Goal: Transaction & Acquisition: Register for event/course

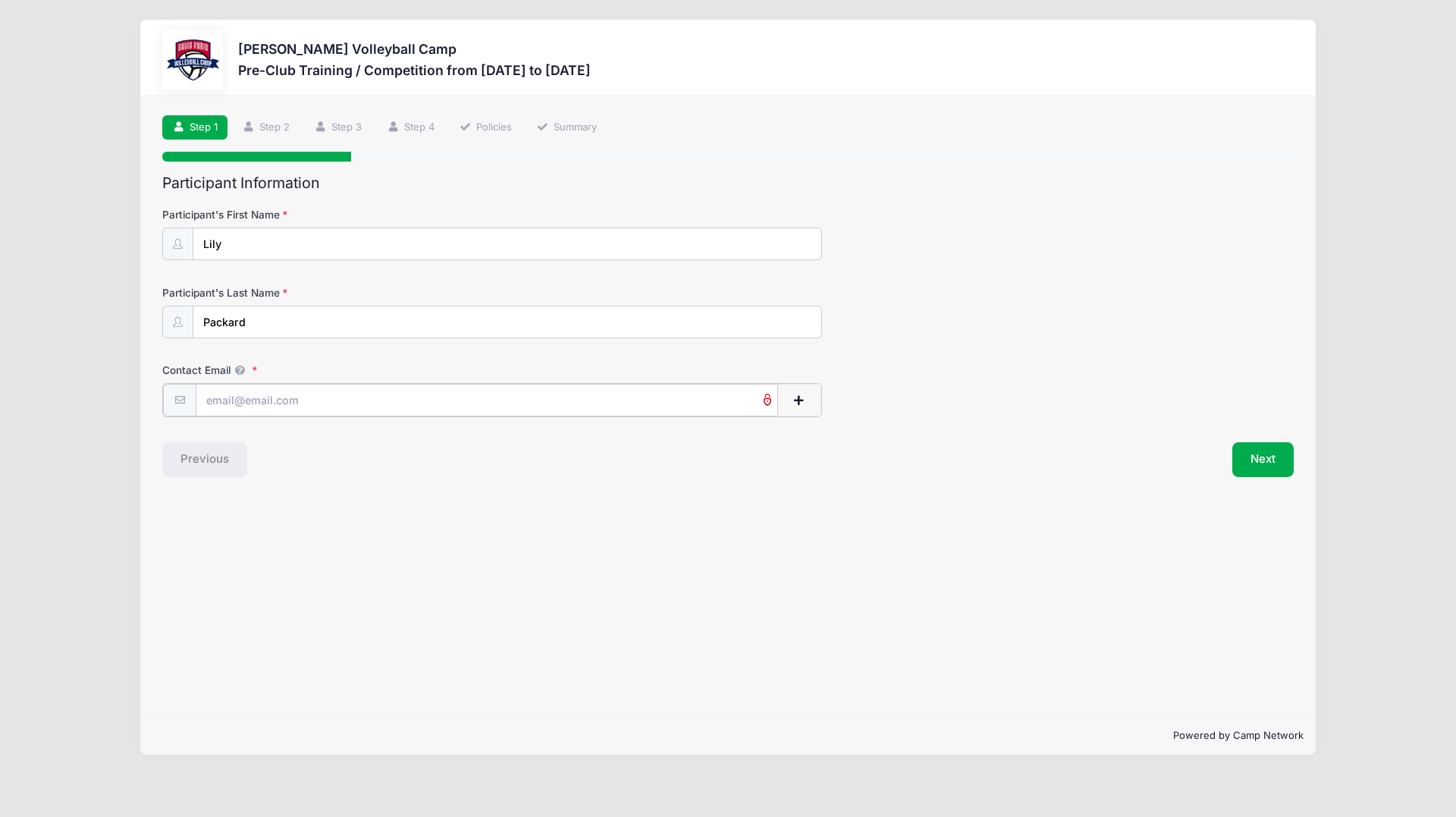
click at [386, 400] on input "Contact Email" at bounding box center [487, 400] width 583 height 33
type input "[EMAIL_ADDRESS][DOMAIN_NAME]"
click at [1262, 465] on button "Next" at bounding box center [1262, 457] width 61 height 35
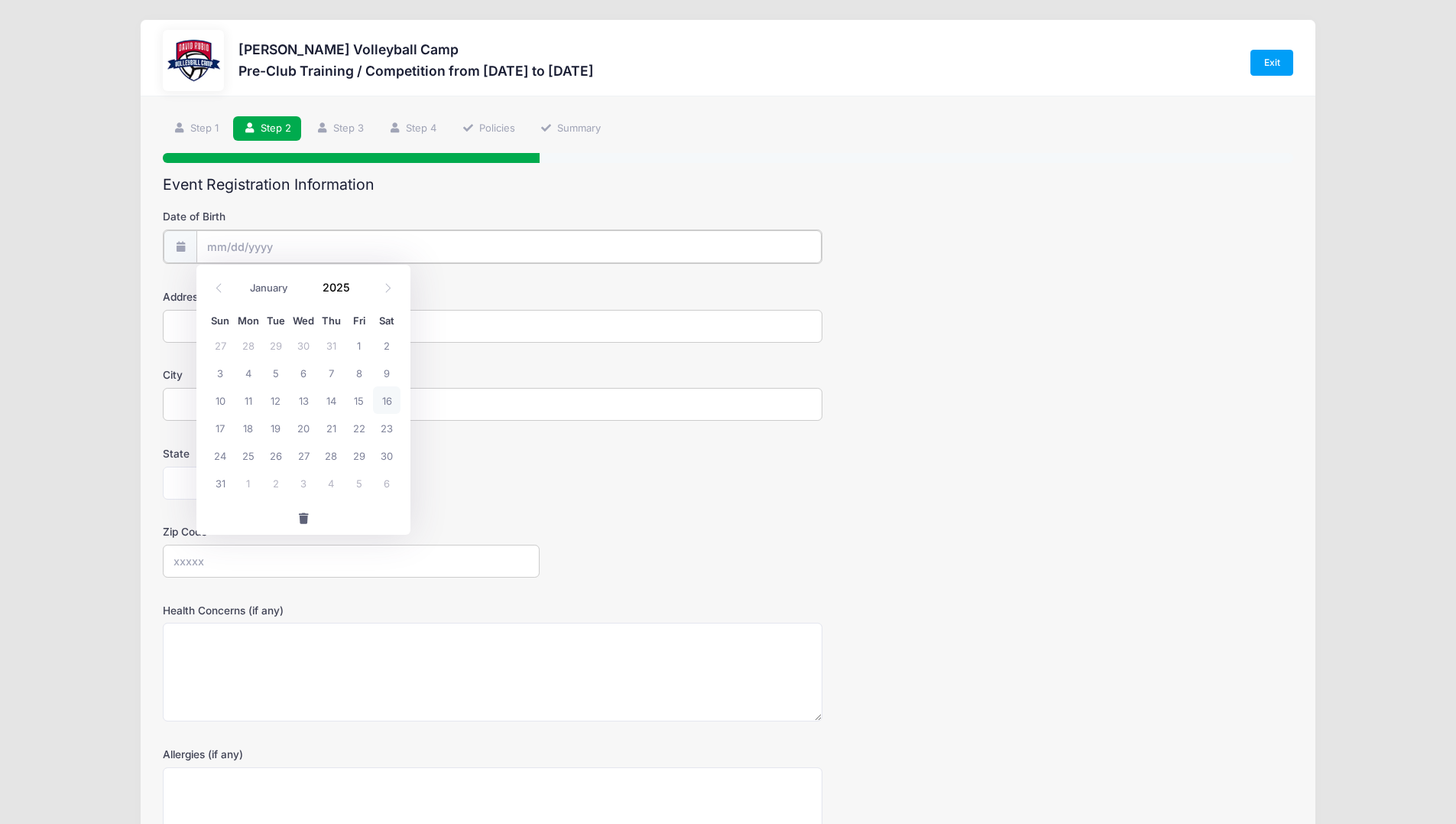
click at [366, 241] on input "Date of Birth" at bounding box center [509, 246] width 625 height 33
click at [223, 245] on input "Date of Birth" at bounding box center [509, 246] width 625 height 33
click at [207, 283] on span at bounding box center [219, 288] width 25 height 26
click at [261, 242] on input "Date of Birth" at bounding box center [509, 246] width 625 height 33
drag, startPoint x: 513, startPoint y: 493, endPoint x: 510, endPoint y: 486, distance: 7.6
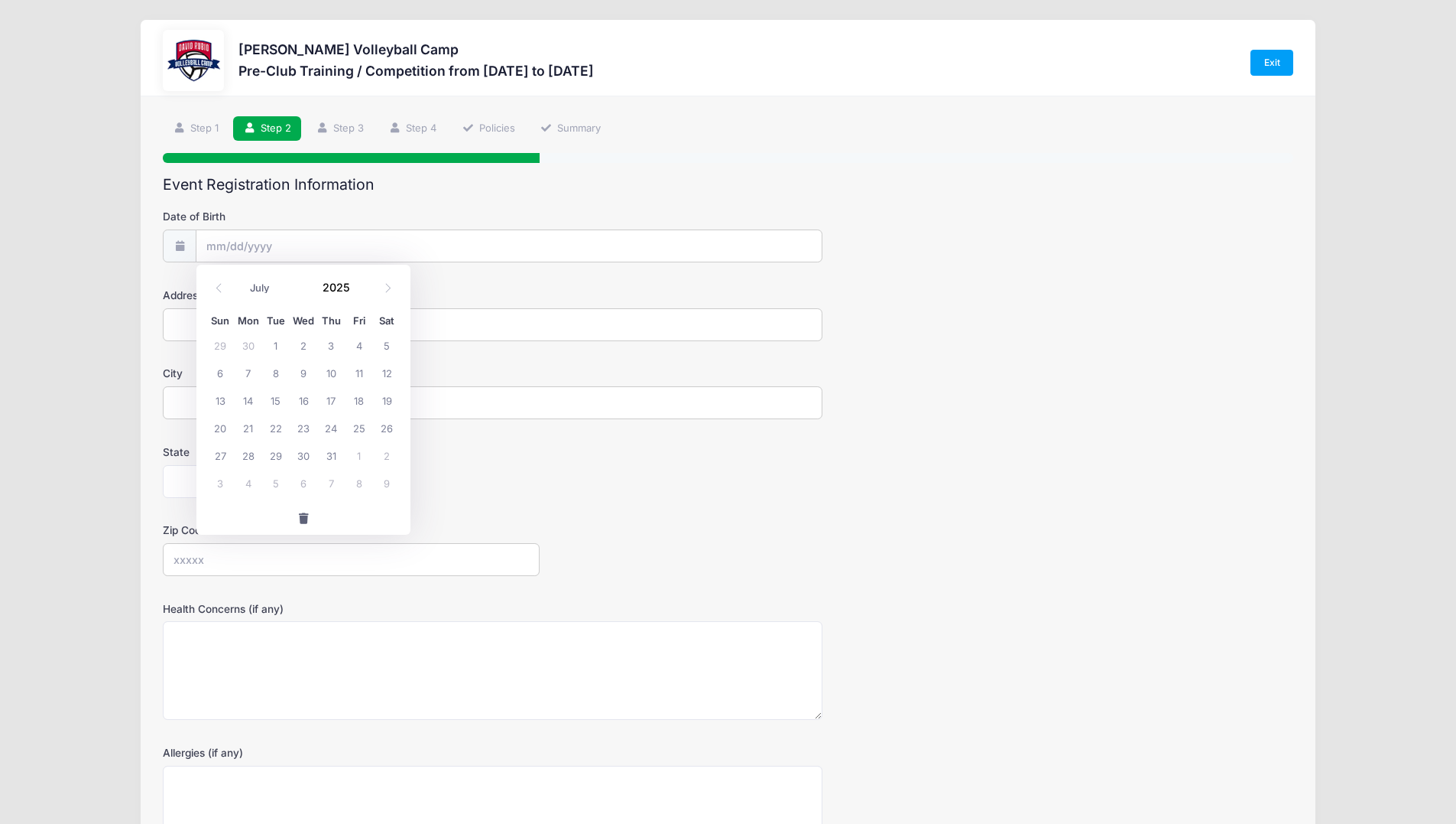
click at [513, 489] on form "Date of Birth Address City State [US_STATE] [US_STATE] [US_STATE] [US_STATE] [U…" at bounding box center [728, 575] width 1130 height 733
drag, startPoint x: 447, startPoint y: 248, endPoint x: 434, endPoint y: 243, distance: 13.9
click at [441, 246] on input "Date of Birth" at bounding box center [509, 246] width 625 height 33
select select "7"
click at [361, 295] on span at bounding box center [358, 292] width 11 height 11
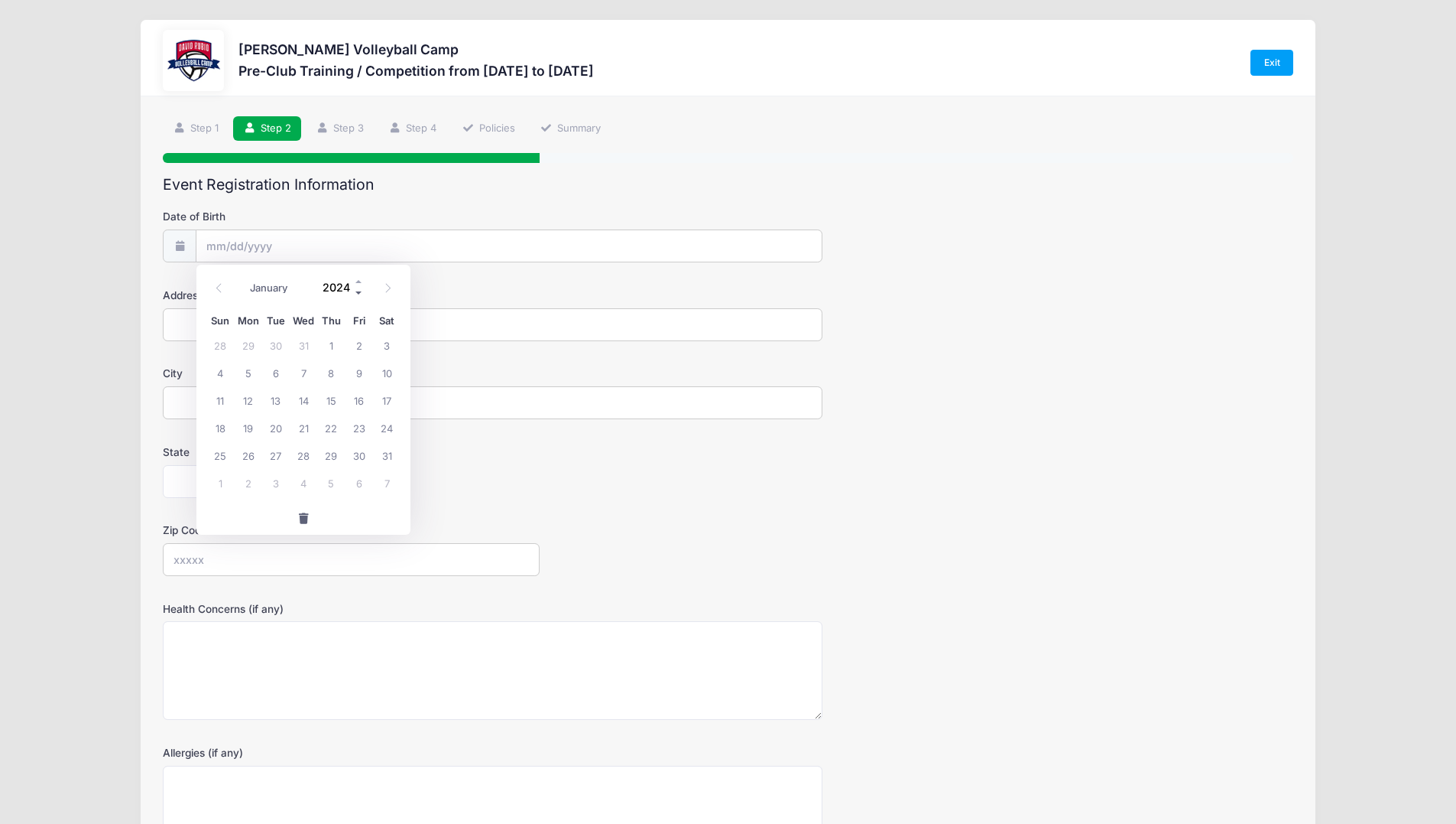
click at [361, 295] on span at bounding box center [358, 292] width 11 height 11
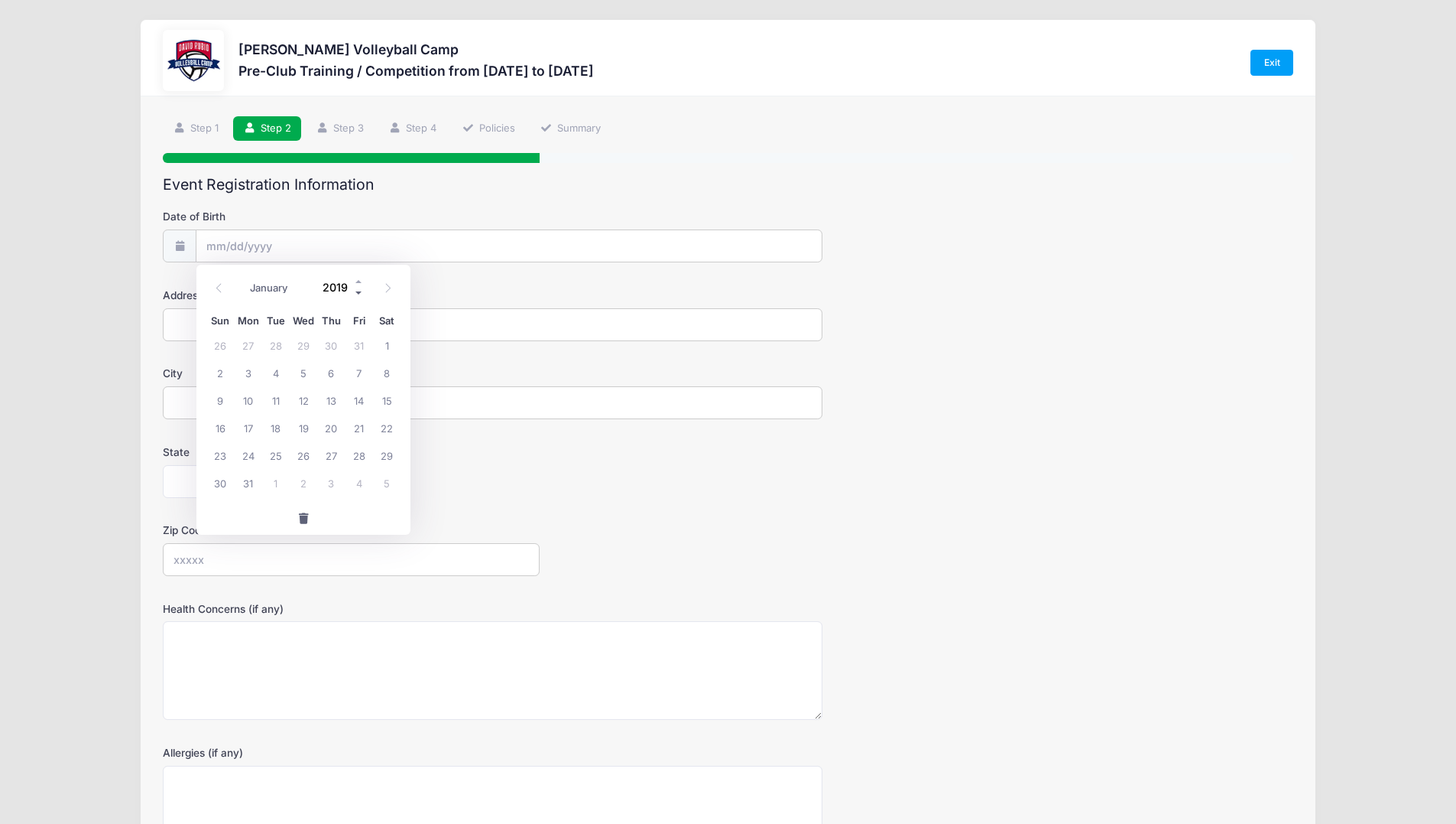
click at [361, 295] on span at bounding box center [358, 292] width 11 height 11
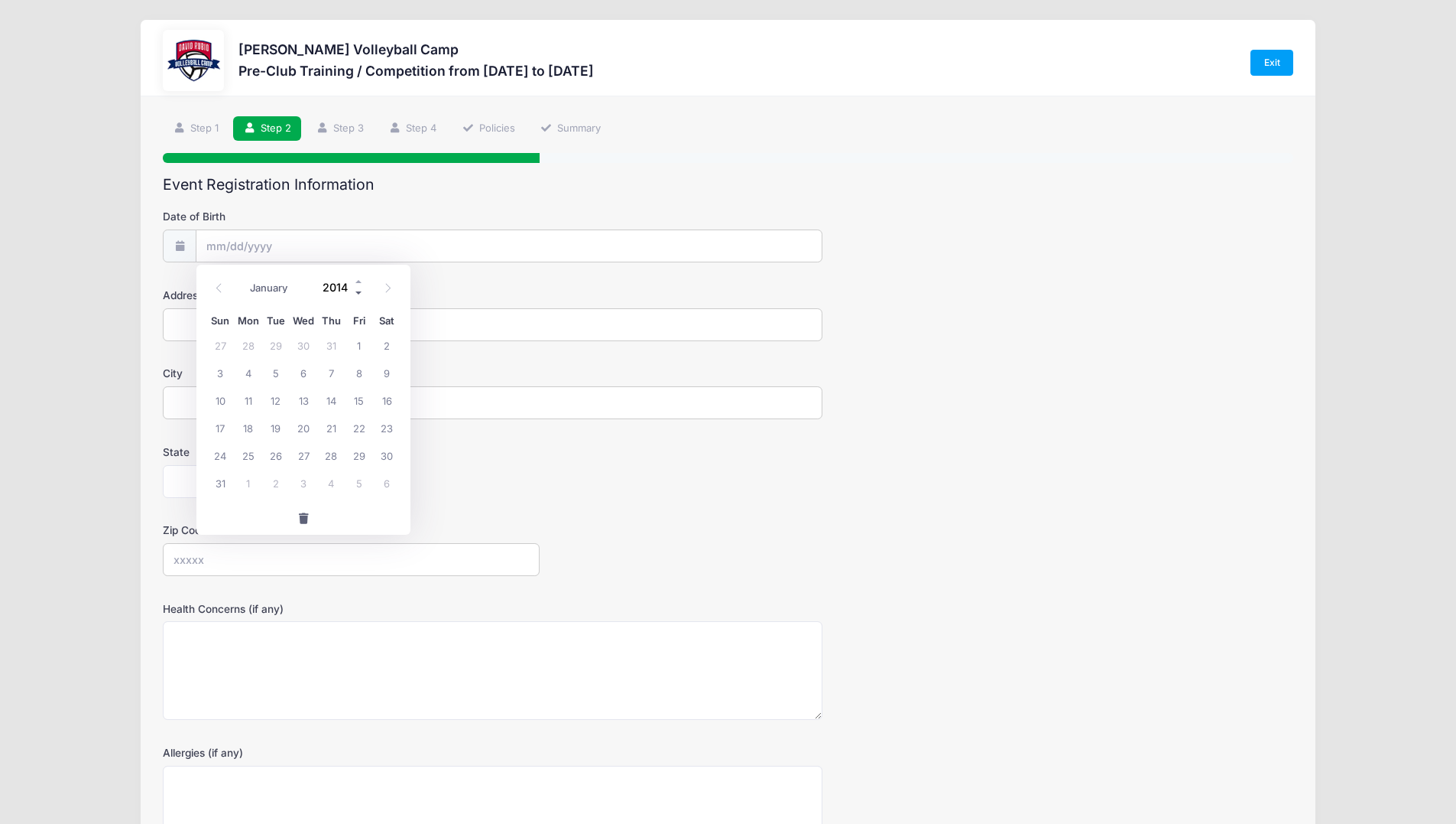
click at [361, 295] on span at bounding box center [358, 292] width 11 height 11
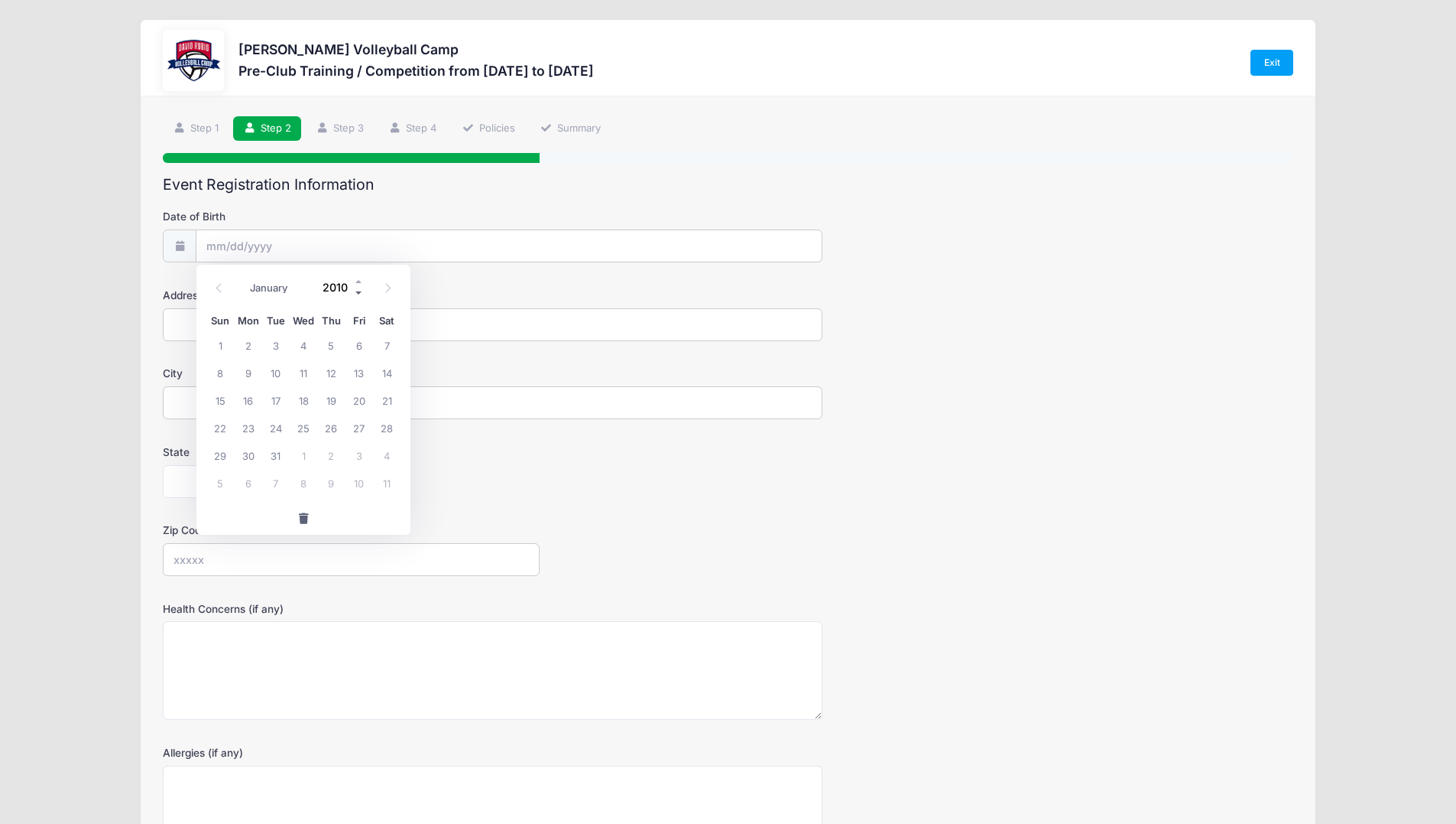
type input "2009"
click at [388, 295] on span at bounding box center [388, 288] width 25 height 26
click at [388, 295] on span at bounding box center [388, 288] width 25 height 26
select select "10"
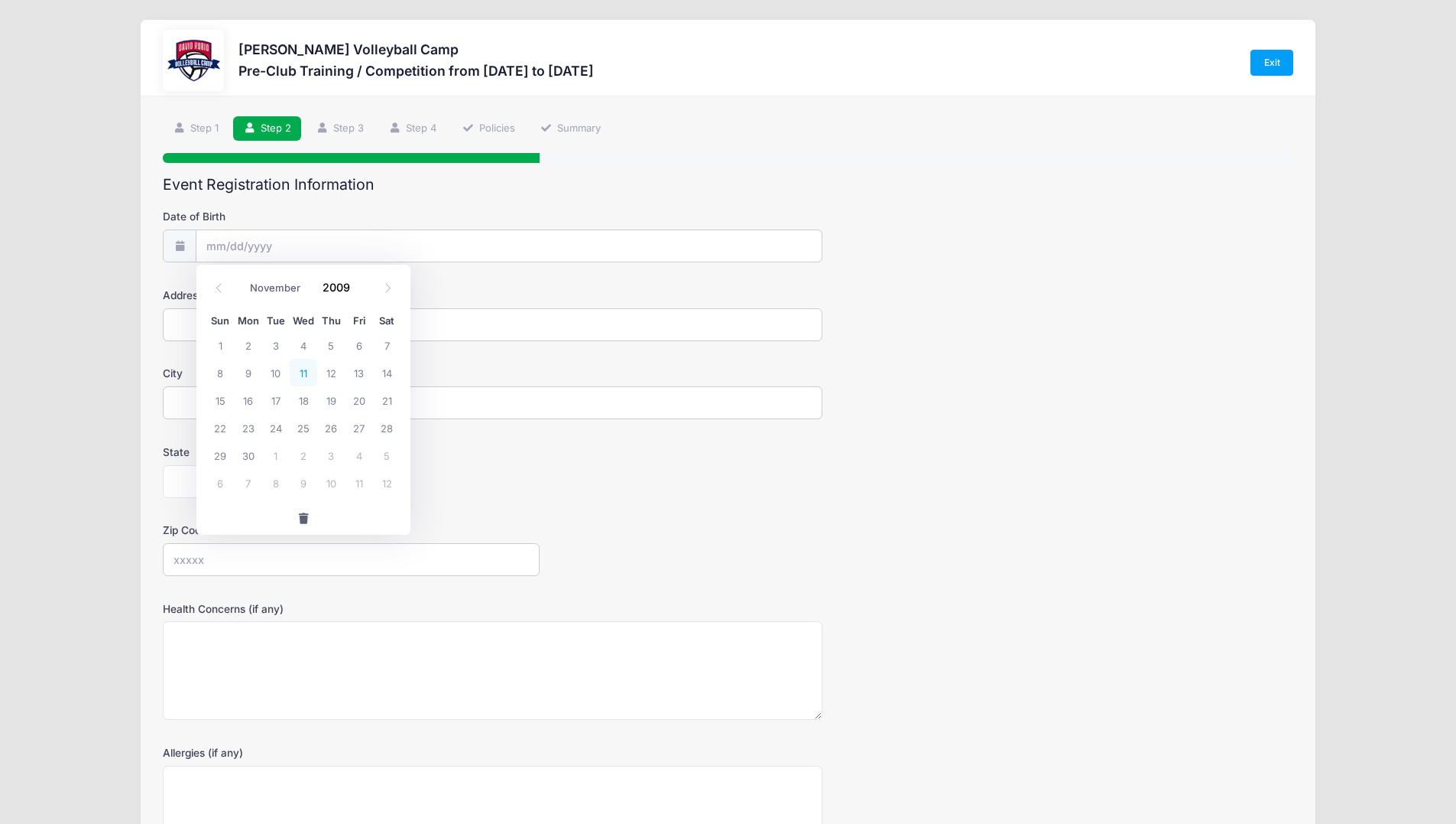
click at [306, 378] on span "11" at bounding box center [304, 373] width 28 height 28
type input "[DATE]"
click at [232, 319] on input "Address" at bounding box center [492, 325] width 660 height 33
type input "[STREET_ADDRESS][PERSON_NAME]"
type input "[GEOGRAPHIC_DATA]"
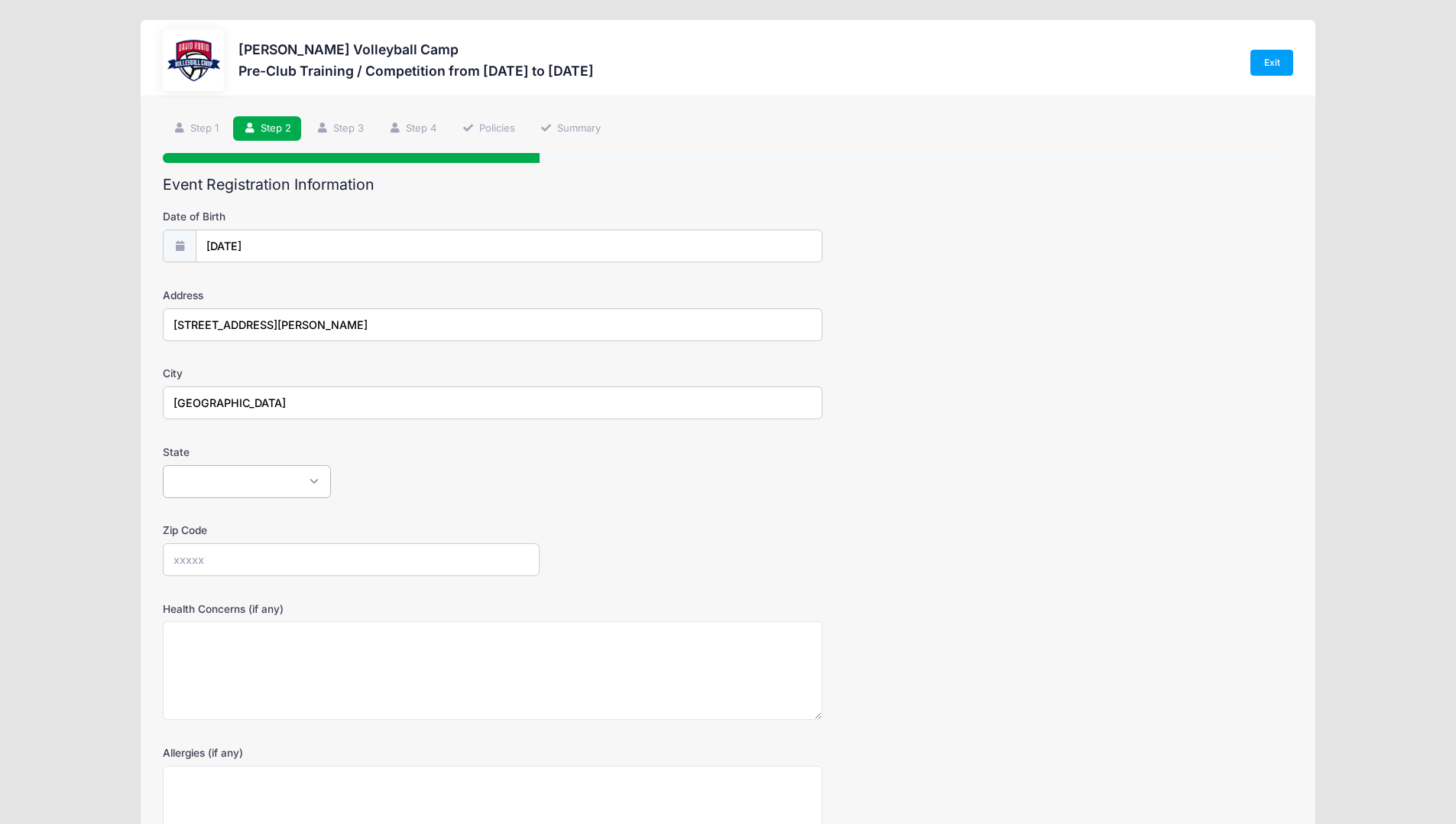
select select "AZ"
type input "85756"
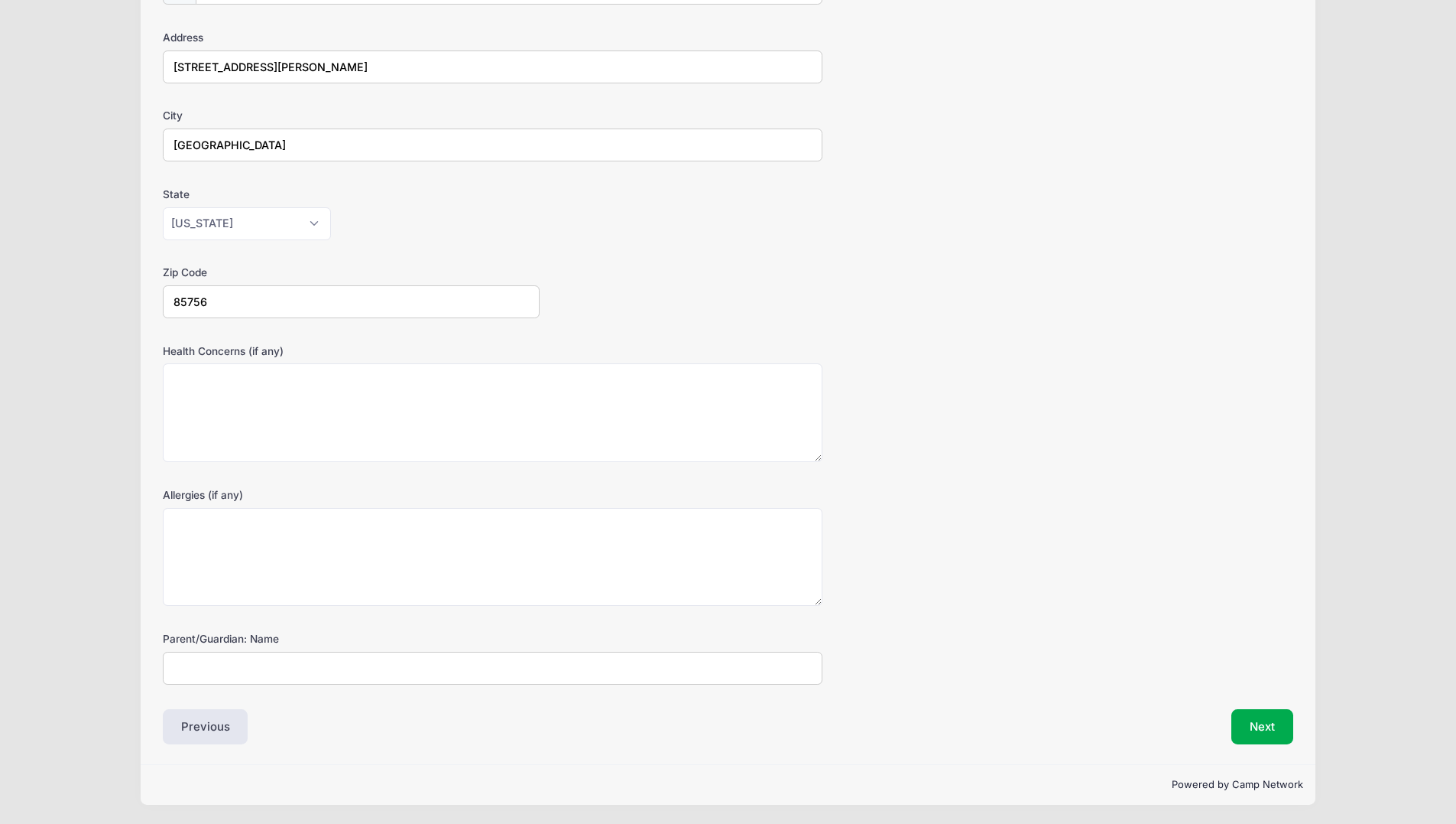
scroll to position [259, 0]
click at [305, 670] on input "Parent/Guardian: Name" at bounding box center [492, 667] width 660 height 33
type input "[PERSON_NAME]"
click at [1274, 730] on button "Next" at bounding box center [1262, 726] width 62 height 35
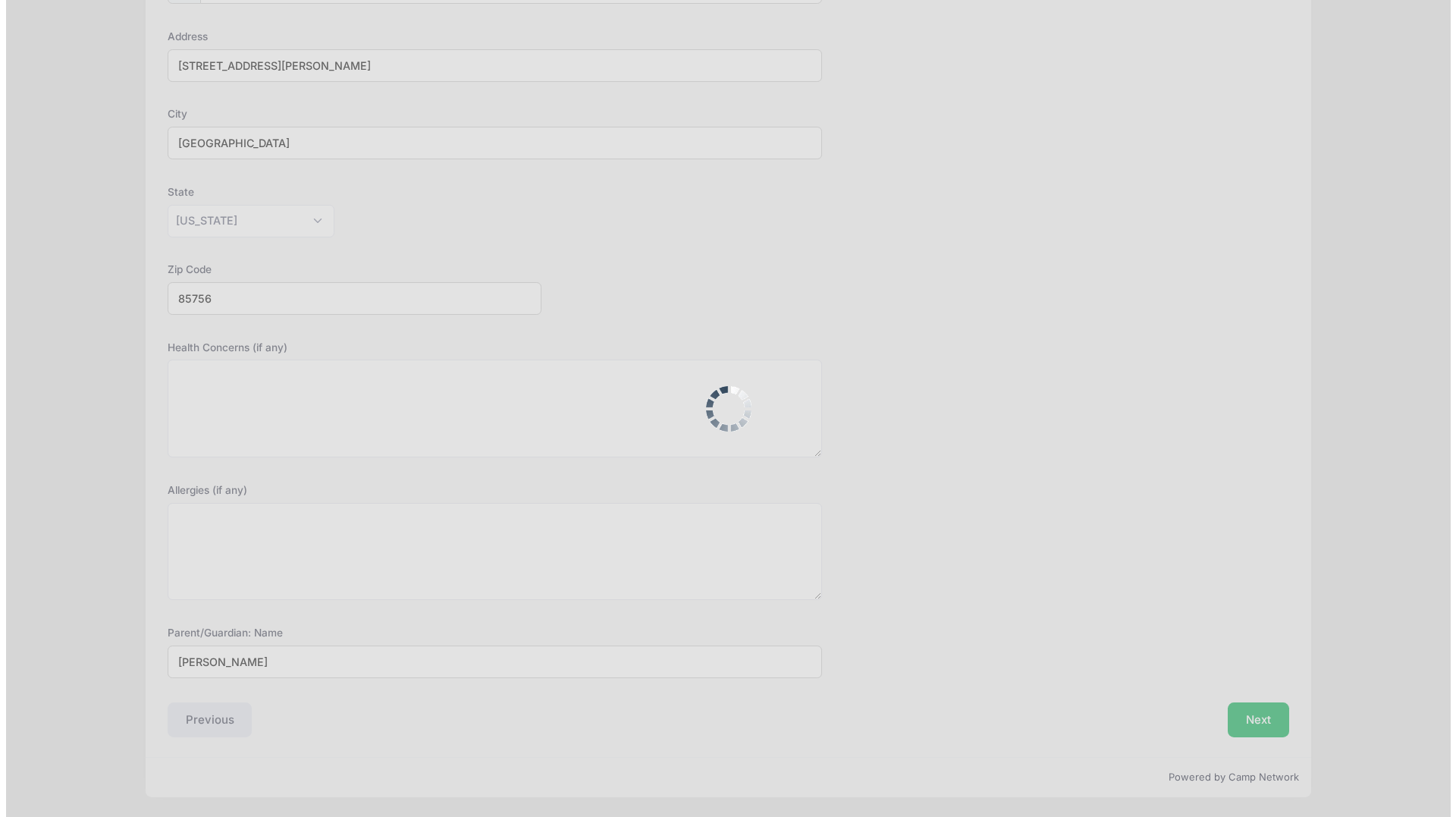
scroll to position [0, 0]
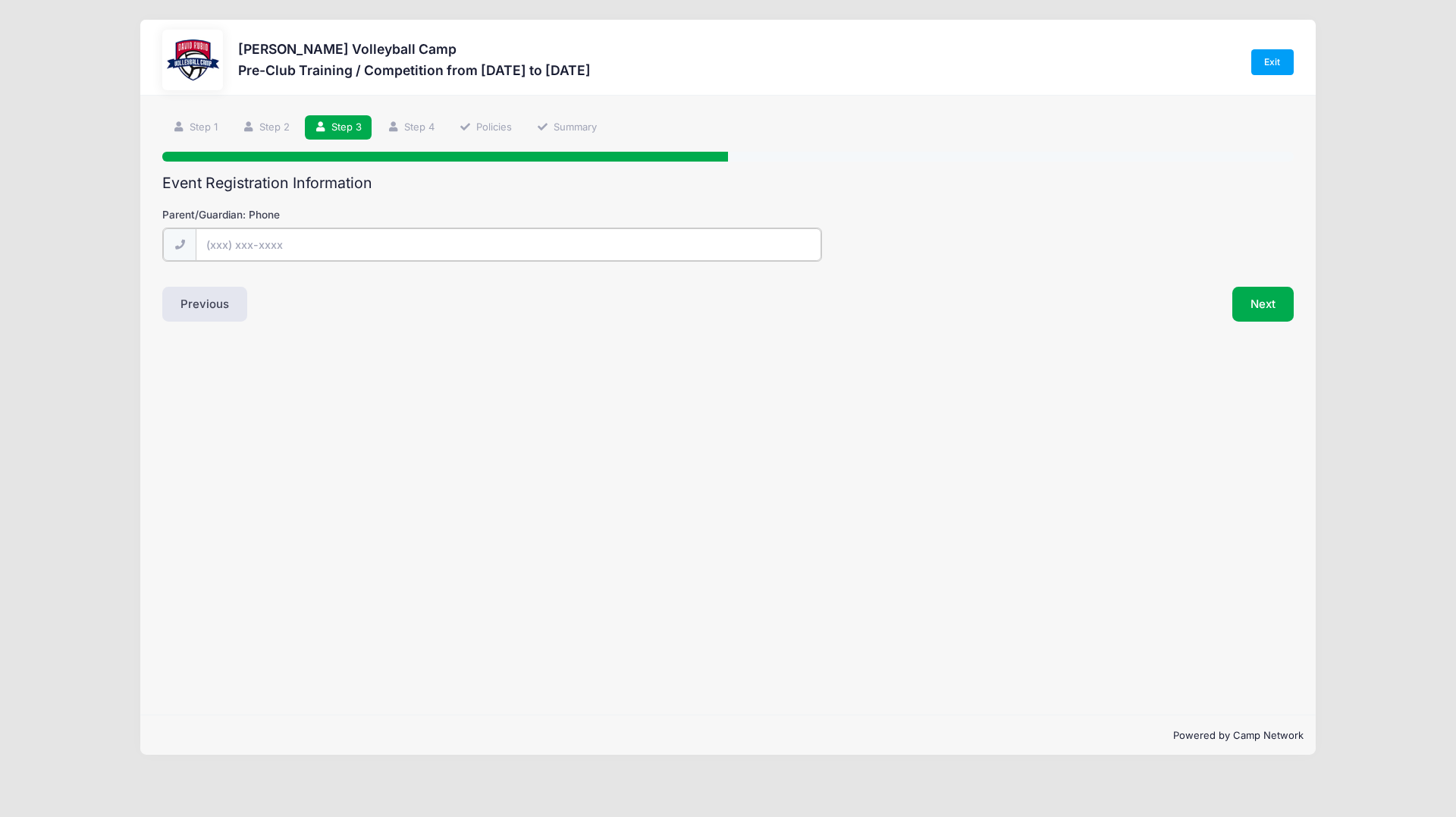
drag, startPoint x: 304, startPoint y: 249, endPoint x: 314, endPoint y: 248, distance: 10.0
click at [304, 249] on input "Parent/Guardian: Phone" at bounding box center [508, 244] width 626 height 33
type input "[PHONE_NUMBER]"
click at [493, 336] on div "Step 3 /7 Step 1 Step 2 Step 3 Step 4 Policies Summary Participant Information …" at bounding box center [728, 404] width 1175 height 619
click at [1286, 296] on button "Next" at bounding box center [1262, 302] width 61 height 35
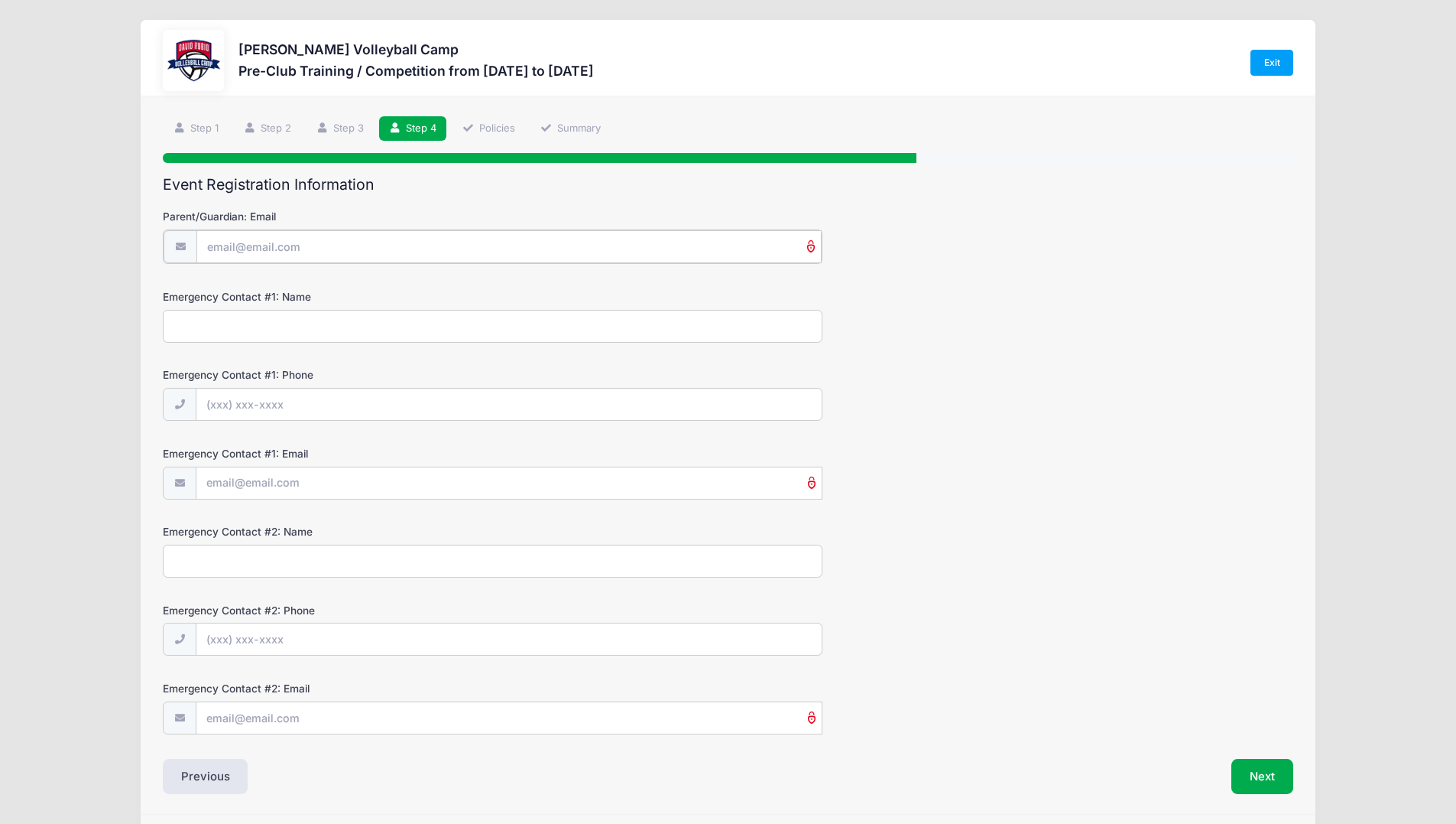
click at [346, 241] on input "Parent/Guardian: Email" at bounding box center [509, 246] width 625 height 33
type input "[EMAIL_ADDRESS][DOMAIN_NAME]"
click at [295, 318] on input "Emergency Contact #1: Name" at bounding box center [492, 325] width 660 height 33
click at [304, 402] on input "Emergency Contact #1: Phone" at bounding box center [509, 404] width 625 height 33
drag, startPoint x: 304, startPoint y: 327, endPoint x: 120, endPoint y: 325, distance: 184.0
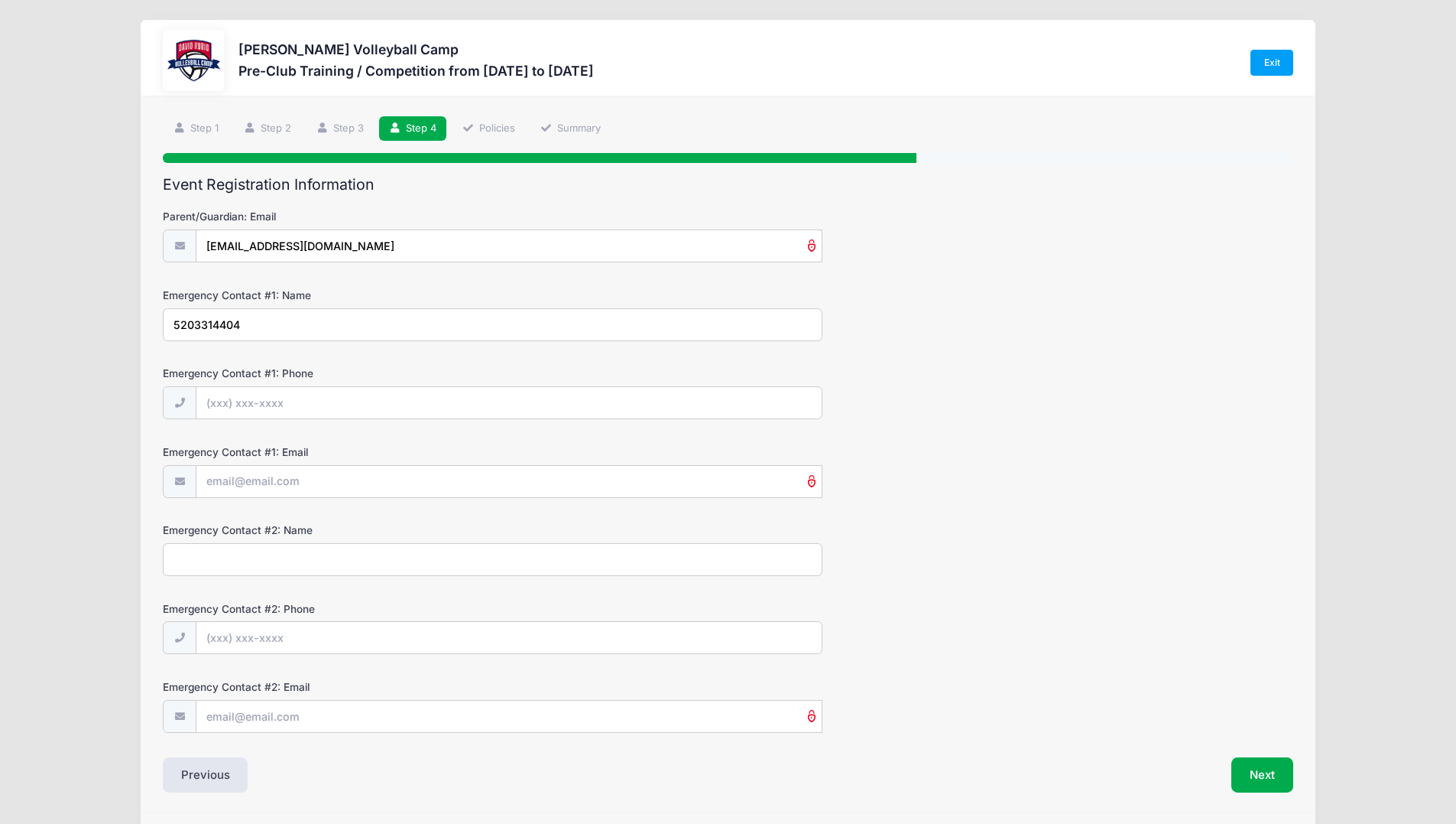
click at [120, 325] on div "[PERSON_NAME] Volleyball Camp Pre-Club Training / Competition from [DATE] to [D…" at bounding box center [728, 436] width 1410 height 872
type input "[PERSON_NAME]"
click at [282, 404] on input "Emergency Contact #1: Phone" at bounding box center [509, 404] width 625 height 33
type input "[PHONE_NUMBER]"
click at [269, 497] on input "Emergency Contact #1: Email" at bounding box center [509, 483] width 625 height 33
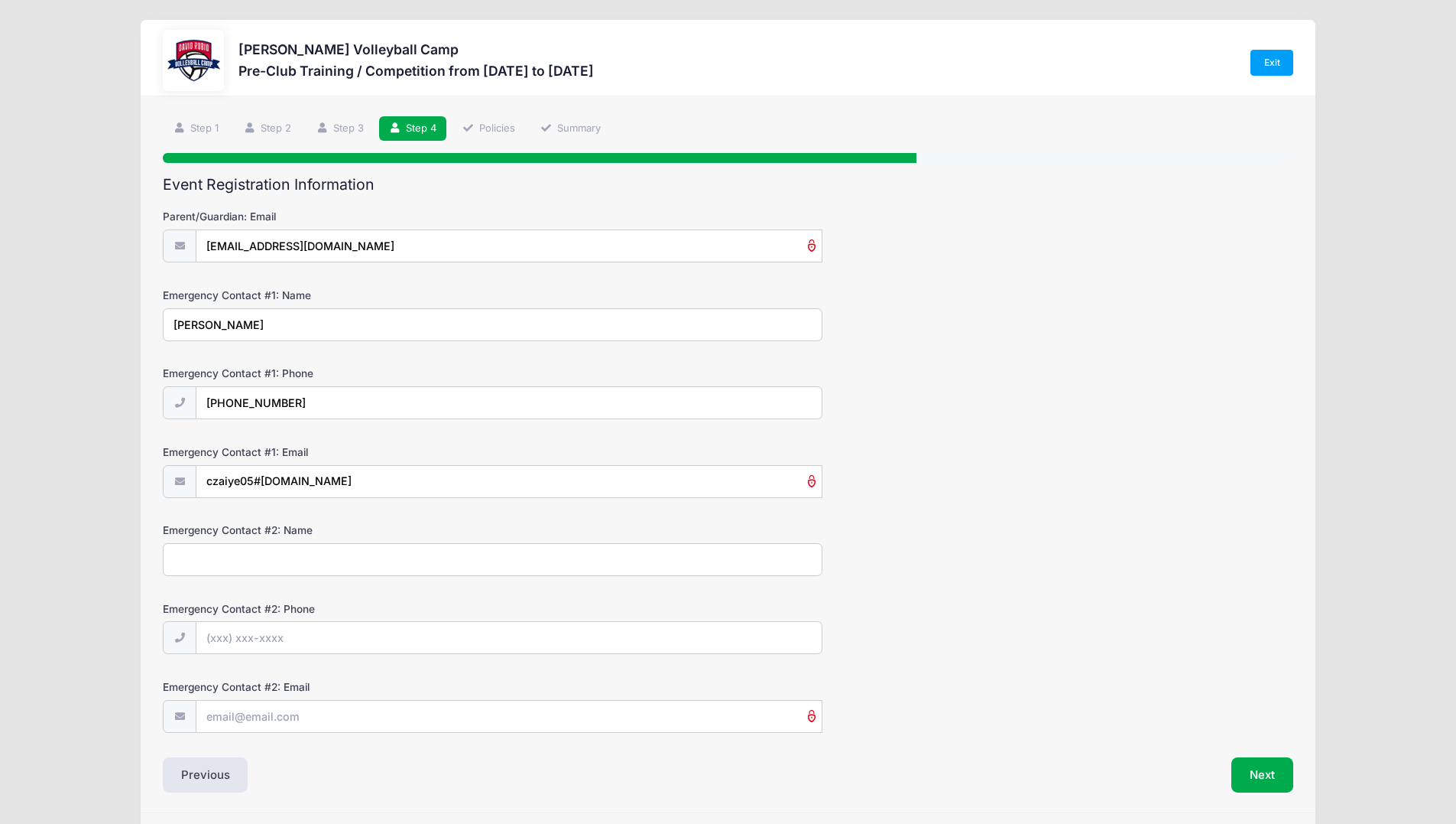
click at [1085, 526] on div "Emergency Contact #2: Name" at bounding box center [728, 548] width 1130 height 53
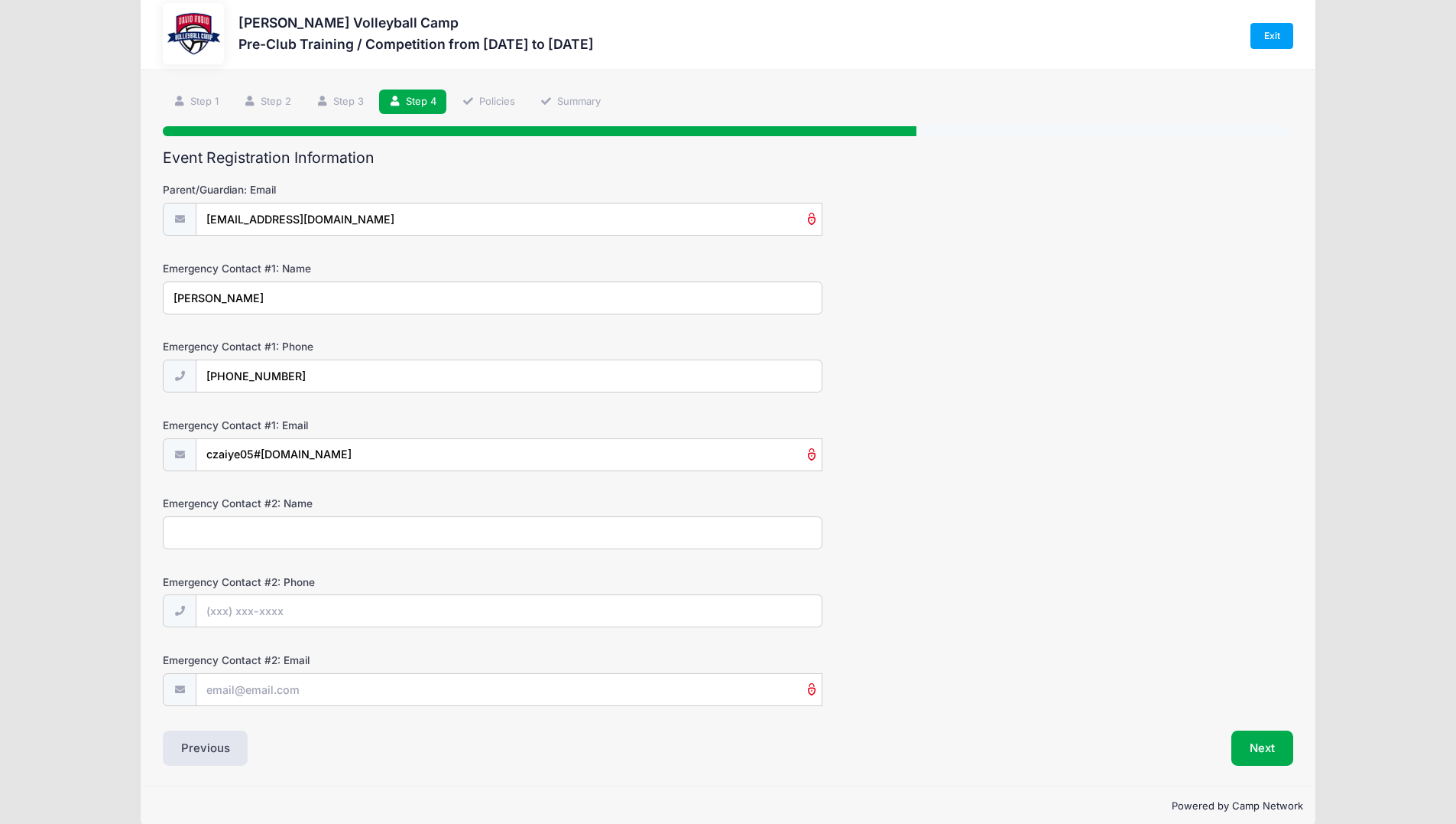
scroll to position [49, 0]
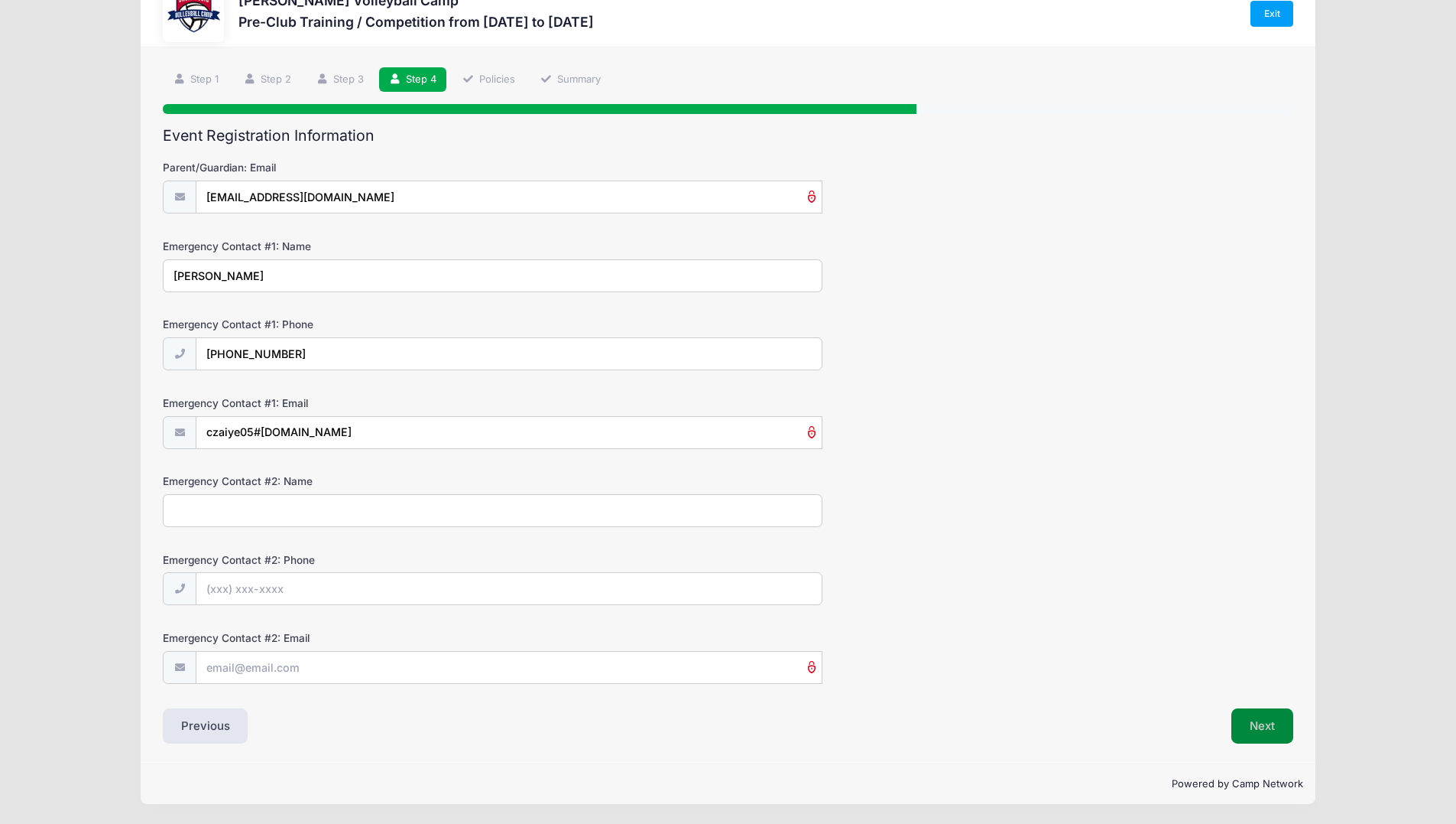
drag, startPoint x: 1263, startPoint y: 720, endPoint x: 1230, endPoint y: 652, distance: 75.6
click at [1262, 706] on div "Event Registration Information Parent/Guardian: Email [EMAIL_ADDRESS][DOMAIN_NA…" at bounding box center [728, 436] width 1130 height 617
click at [1267, 717] on button "Next" at bounding box center [1262, 726] width 62 height 35
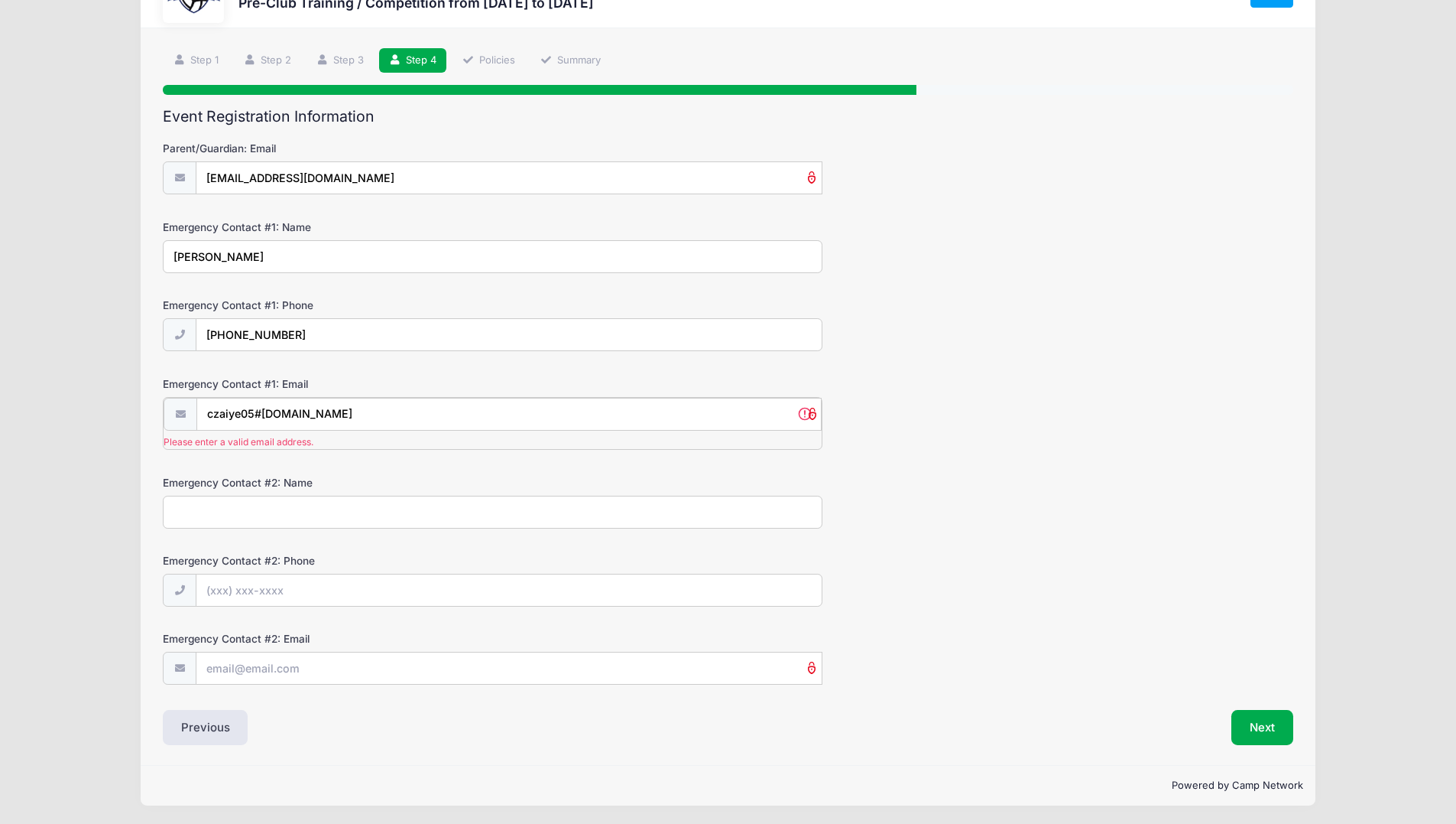
scroll to position [51, 0]
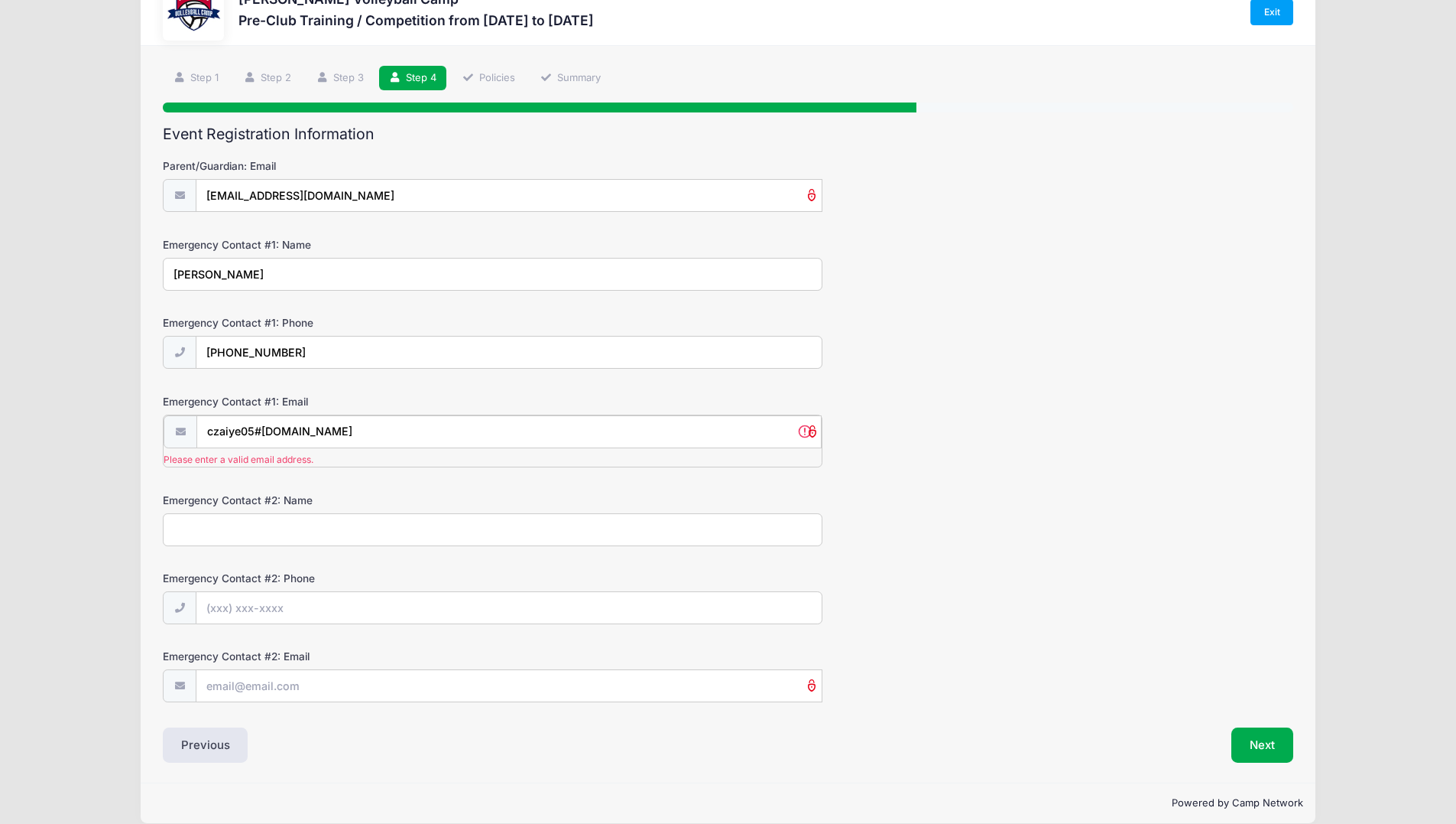
click at [255, 410] on div "Emergency Contact #1: Email czaiye05#[DOMAIN_NAME] Please enter a valid email a…" at bounding box center [728, 430] width 1130 height 73
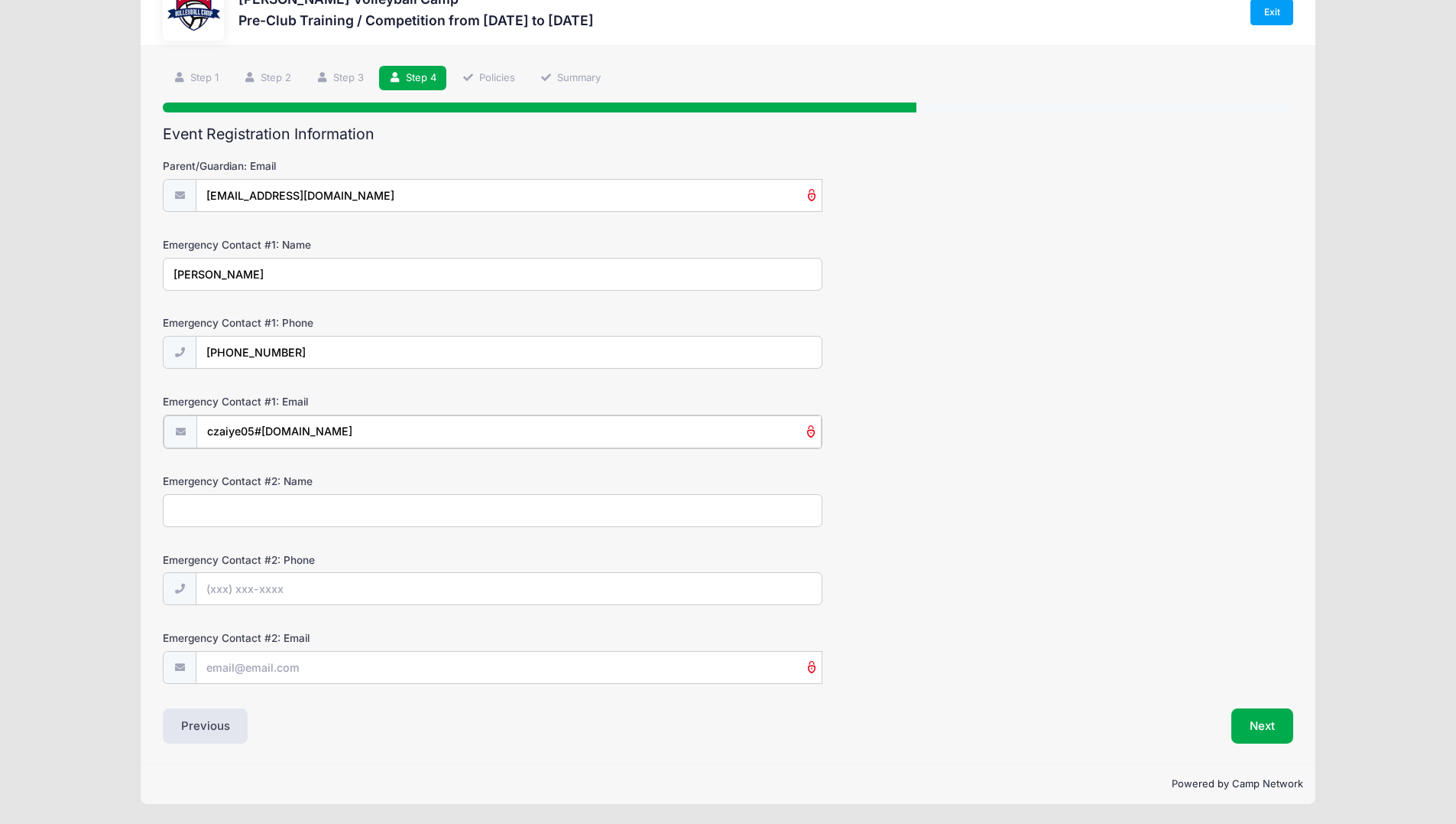
click at [267, 428] on input "czaiye05#[DOMAIN_NAME]" at bounding box center [509, 432] width 625 height 33
type input "[EMAIL_ADDRESS][DOMAIN_NAME]"
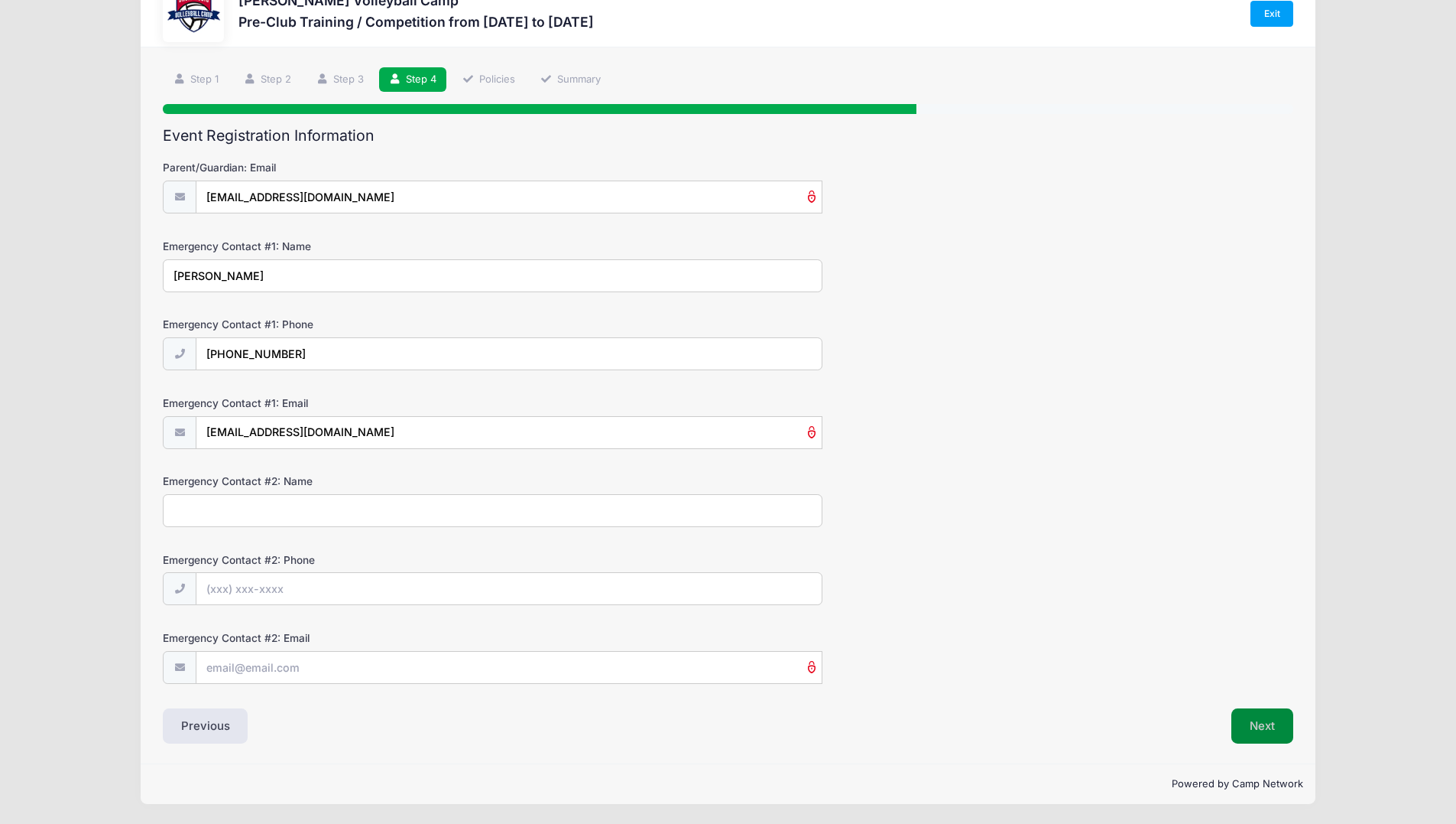
scroll to position [49, 0]
click at [1285, 730] on button "Next" at bounding box center [1262, 726] width 62 height 35
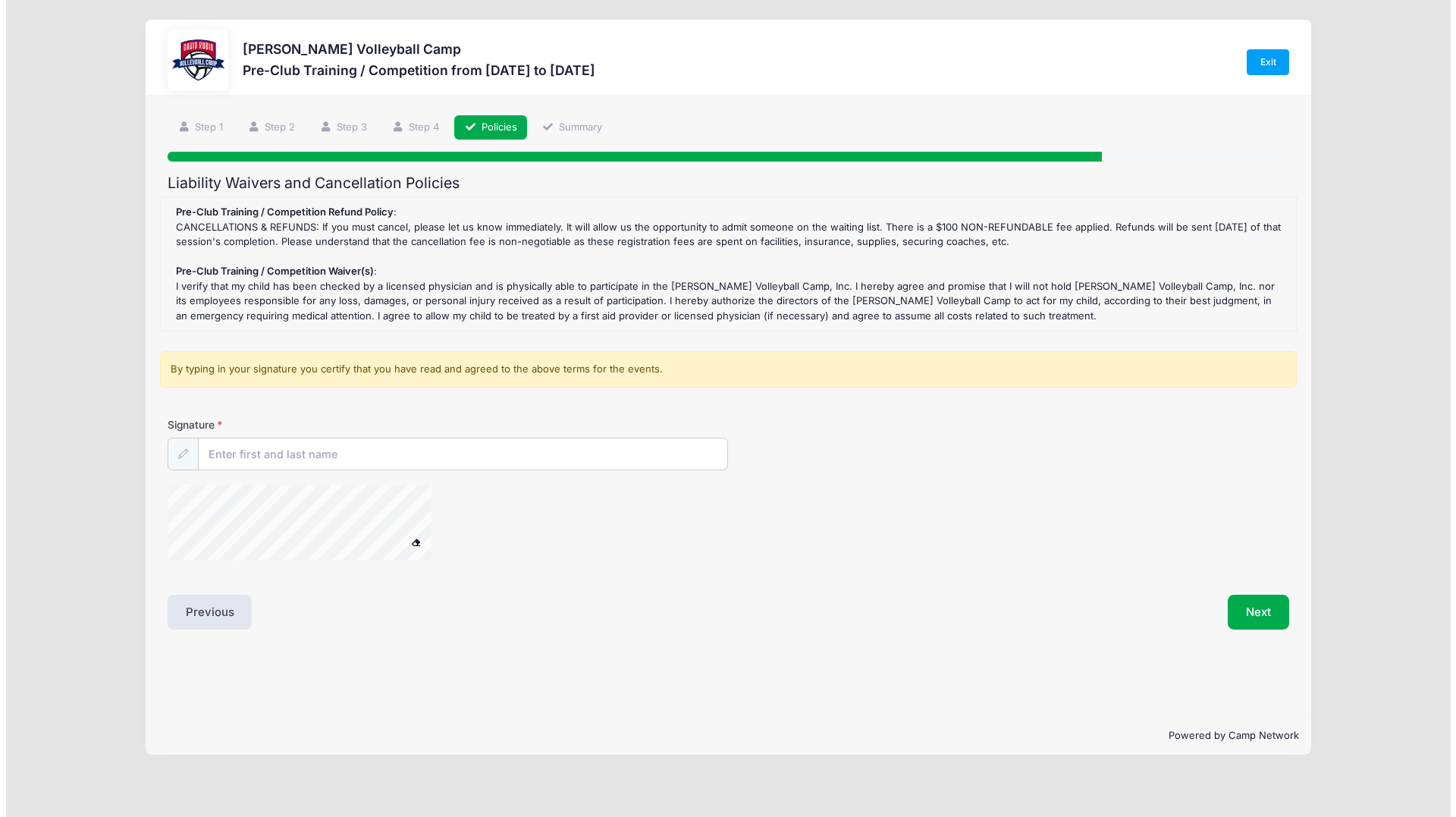
scroll to position [0, 0]
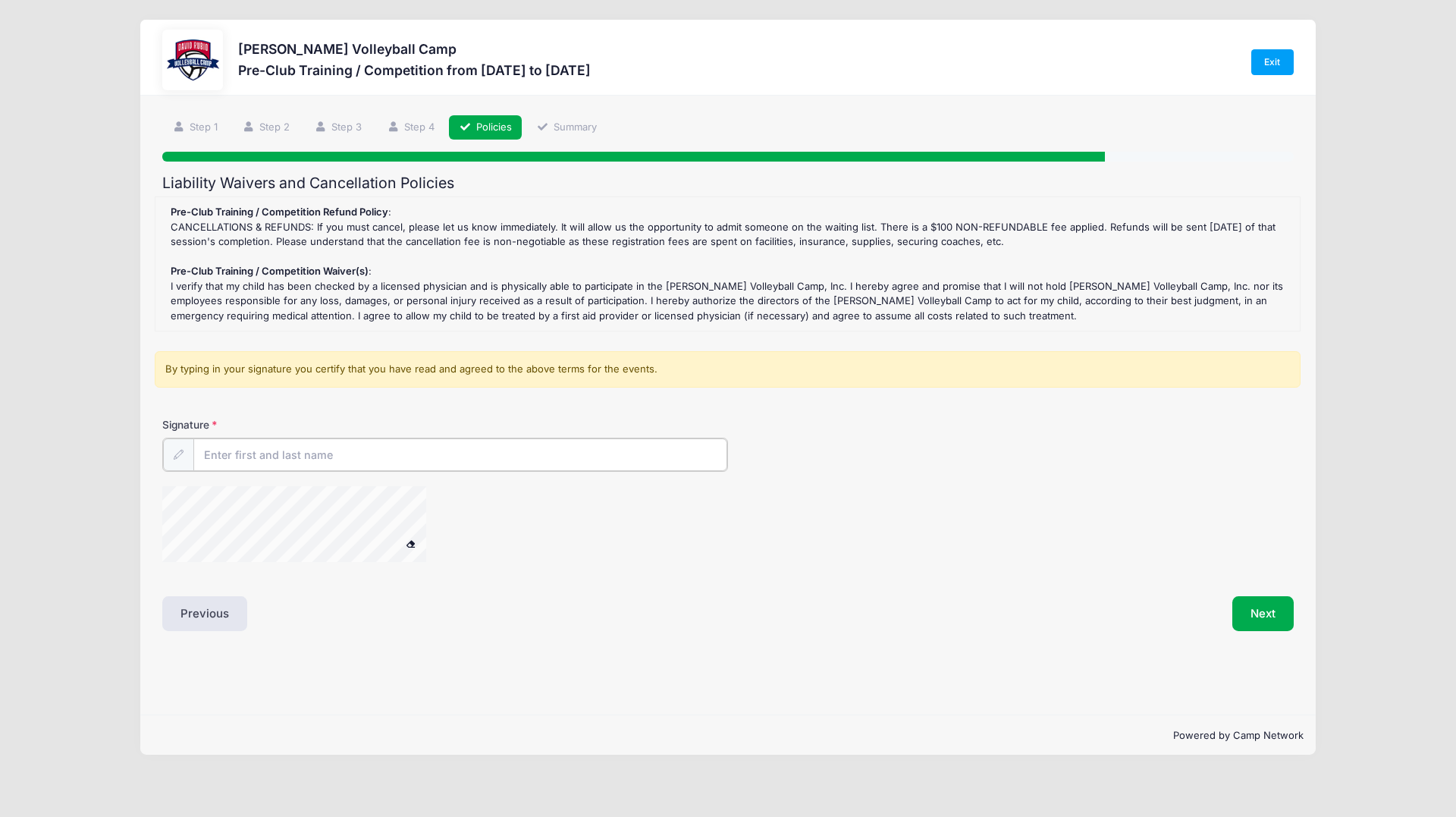
click at [352, 453] on input "Signature" at bounding box center [461, 455] width 534 height 33
type input "[PERSON_NAME]"
click at [1256, 612] on button "Next" at bounding box center [1262, 612] width 61 height 35
click at [1266, 618] on button "Next" at bounding box center [1262, 612] width 61 height 35
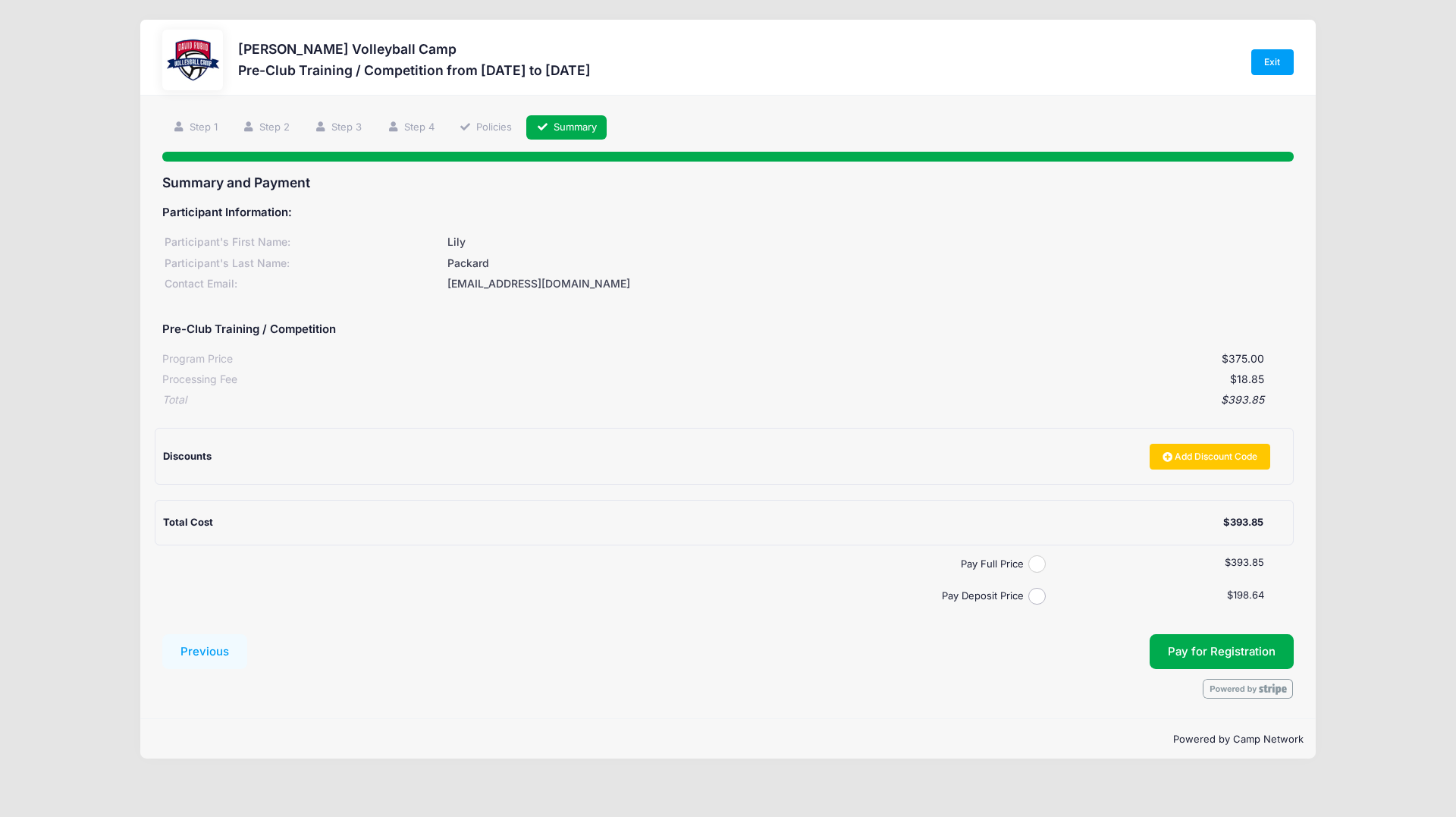
click at [1032, 566] on input "Pay Full Price" at bounding box center [1037, 563] width 17 height 17
radio input "true"
click at [1182, 653] on span "Pay for Registration" at bounding box center [1222, 651] width 107 height 14
click at [1031, 598] on input "Pay Deposit Price" at bounding box center [1037, 596] width 17 height 17
radio input "true"
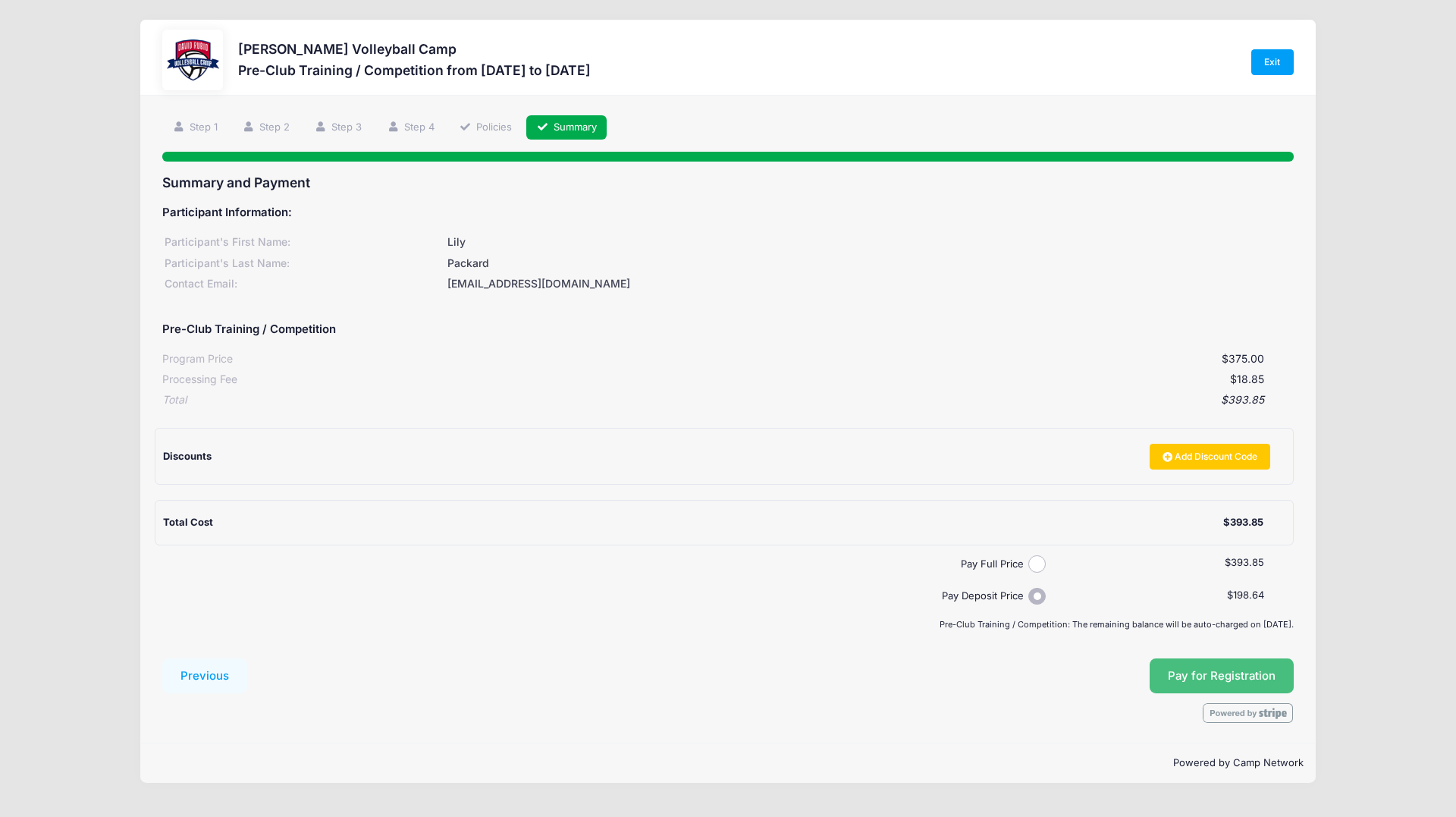
click at [1204, 675] on span "Pay for Registration" at bounding box center [1222, 675] width 107 height 14
